Goal: Find specific page/section: Find specific page/section

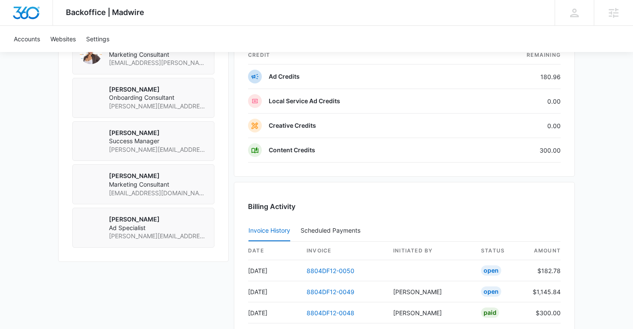
scroll to position [860, 0]
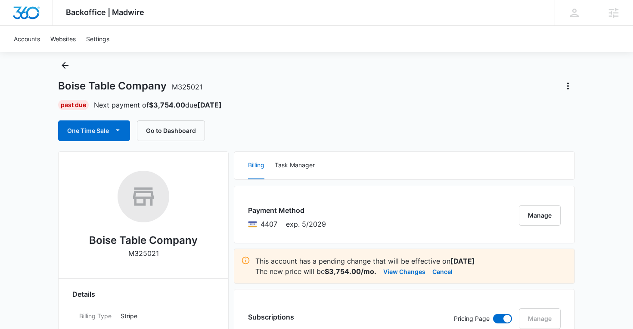
scroll to position [24, 0]
